Goal: Navigation & Orientation: Understand site structure

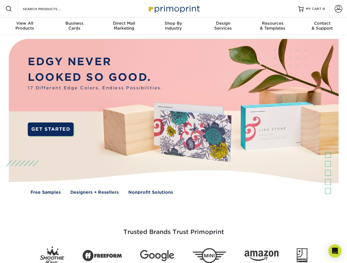
click at [173, 132] on img at bounding box center [173, 121] width 343 height 172
click at [9, 9] on span at bounding box center [8, 8] width 7 height 7
click at [338, 9] on span at bounding box center [338, 9] width 8 height 8
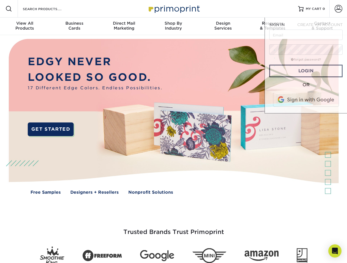
click at [25, 26] on div "View All Products" at bounding box center [24, 26] width 49 height 10
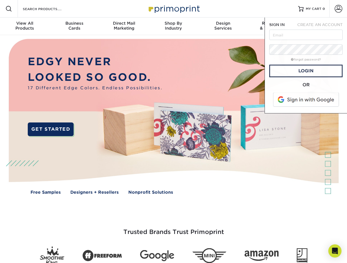
click at [74, 26] on div "Business Cards" at bounding box center [73, 26] width 49 height 10
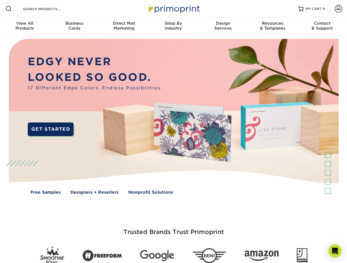
click at [124, 26] on div "Direct Mail Marketing" at bounding box center [123, 26] width 49 height 10
click at [173, 26] on div "Shop By Industry" at bounding box center [172, 26] width 49 height 10
click at [223, 26] on div "Design Services" at bounding box center [222, 26] width 49 height 10
click at [272, 26] on div "Resources & Templates" at bounding box center [272, 26] width 49 height 10
click at [322, 26] on div "Contact & Support" at bounding box center [321, 26] width 49 height 10
